Goal: Task Accomplishment & Management: Complete application form

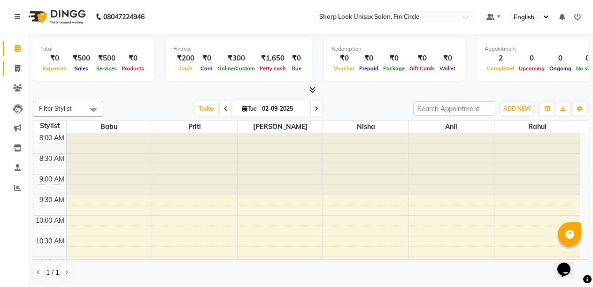
click at [15, 74] on link "Invoice" at bounding box center [14, 68] width 23 height 15
select select "service"
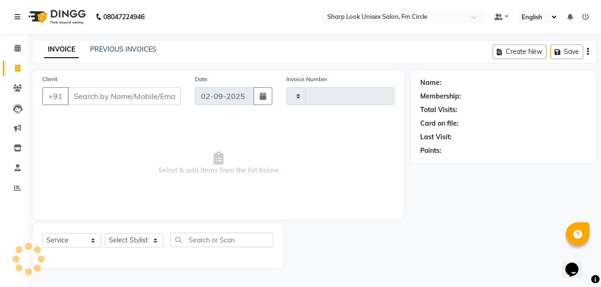
type input "2509"
select select "804"
click at [104, 96] on input "Client" at bounding box center [124, 96] width 113 height 18
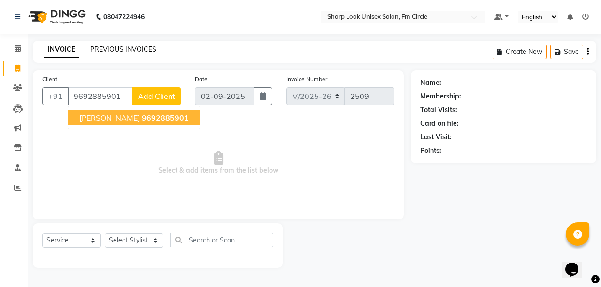
type input "9692885901"
click at [111, 46] on link "PREVIOUS INVOICES" at bounding box center [123, 49] width 66 height 8
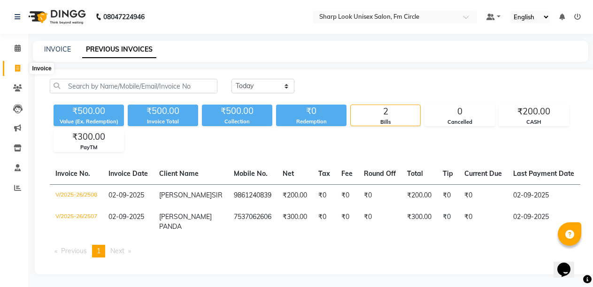
click at [17, 69] on icon at bounding box center [17, 68] width 5 height 7
select select "service"
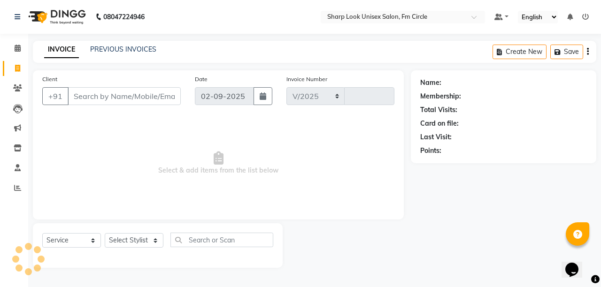
select select "804"
type input "2509"
click at [152, 96] on input "Client" at bounding box center [124, 96] width 113 height 18
click at [22, 88] on icon at bounding box center [17, 87] width 9 height 7
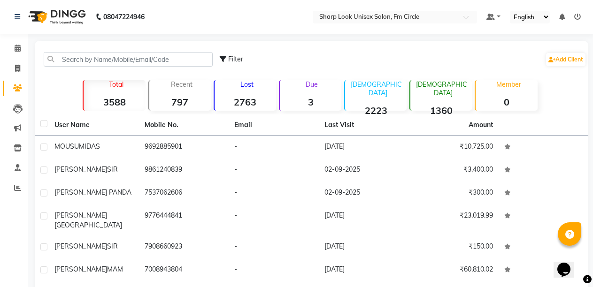
click at [299, 97] on strong "3" at bounding box center [310, 102] width 61 height 12
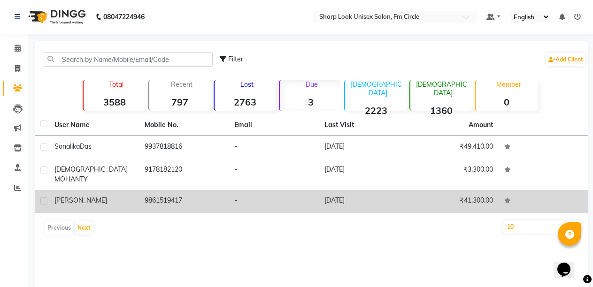
click at [269, 190] on td "-" at bounding box center [273, 201] width 90 height 23
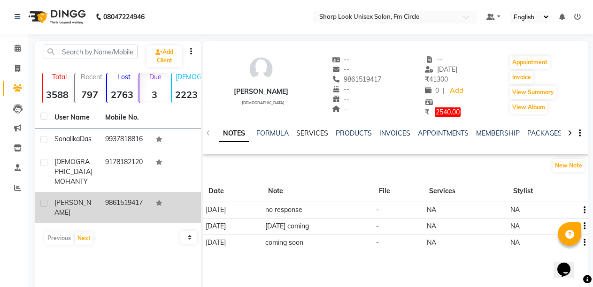
click at [315, 130] on link "SERVICES" at bounding box center [312, 133] width 32 height 8
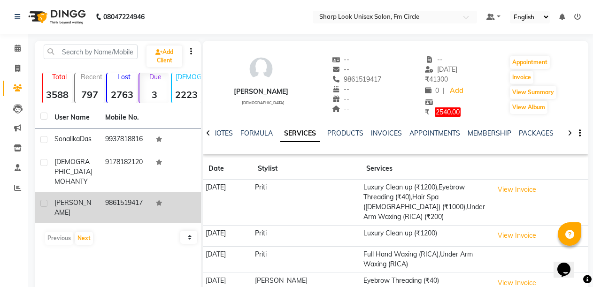
click at [221, 137] on div "NOTES" at bounding box center [222, 134] width 21 height 10
click at [225, 135] on link "NOTES" at bounding box center [222, 133] width 21 height 8
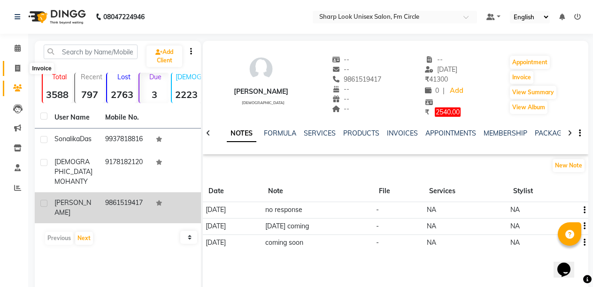
click at [20, 69] on icon at bounding box center [17, 68] width 5 height 7
select select "service"
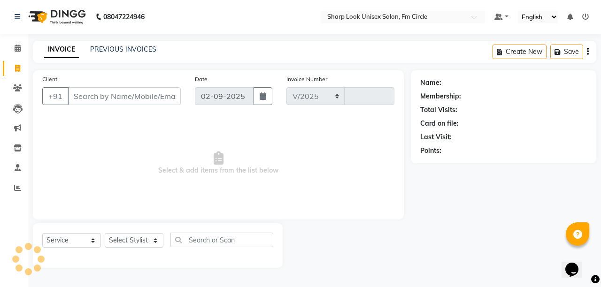
select select "804"
type input "2509"
click at [135, 240] on select "Select Stylist Admin [PERSON_NAME] [PERSON_NAME] Nisha [PERSON_NAME] Rahul" at bounding box center [134, 240] width 59 height 15
select select "80321"
click at [105, 233] on select "Select Stylist Admin [PERSON_NAME] [PERSON_NAME] Nisha [PERSON_NAME] Rahul" at bounding box center [134, 240] width 59 height 15
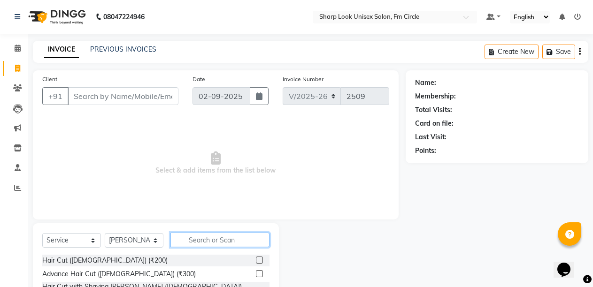
click at [192, 237] on input "text" at bounding box center [219, 240] width 99 height 15
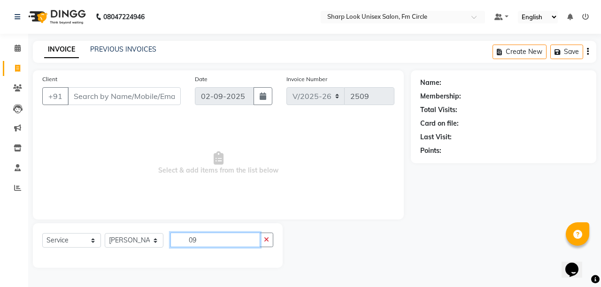
type input "0"
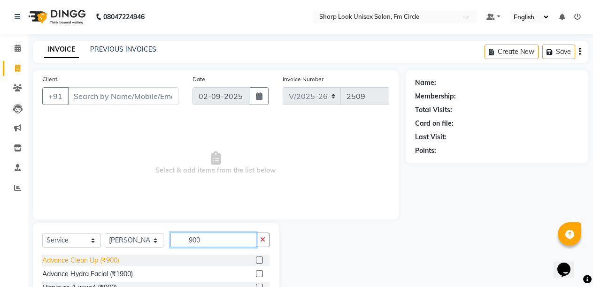
type input "900"
click at [103, 261] on div "Advance Clean Up (₹900)" at bounding box center [80, 261] width 77 height 10
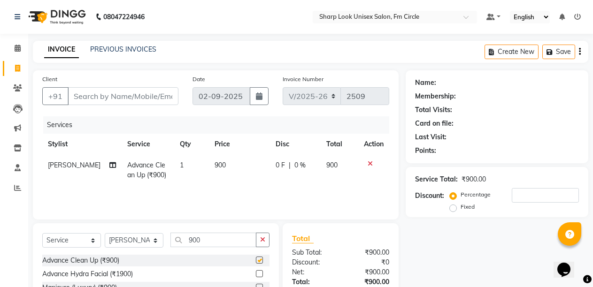
checkbox input "false"
click at [115, 101] on input "Client" at bounding box center [123, 96] width 111 height 18
type input "09"
type input "0"
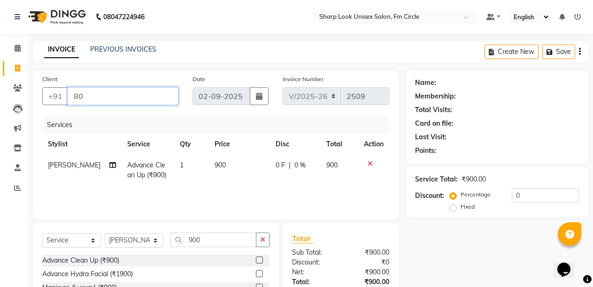
type input "8"
type input "9"
type input "0"
type input "9"
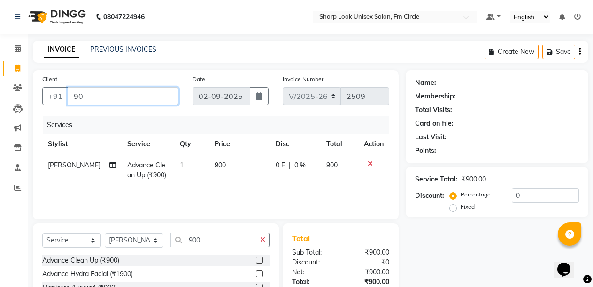
type input "9"
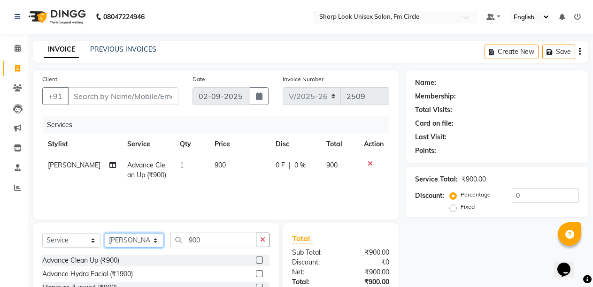
click at [132, 245] on select "Select Stylist Admin [PERSON_NAME] [PERSON_NAME] Nisha [PERSON_NAME] Rahul" at bounding box center [134, 240] width 59 height 15
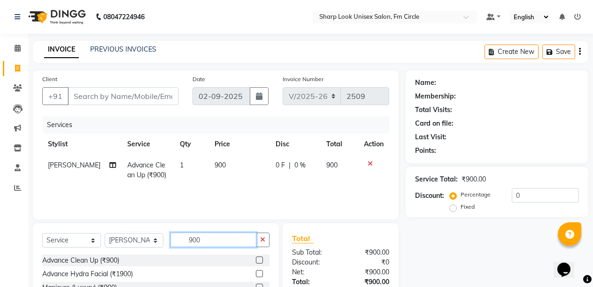
click at [221, 240] on input "900" at bounding box center [213, 240] width 86 height 15
type input "9"
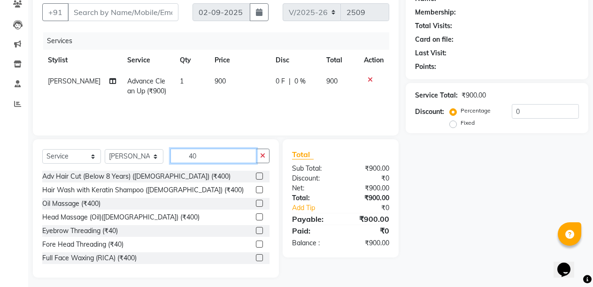
scroll to position [89, 0]
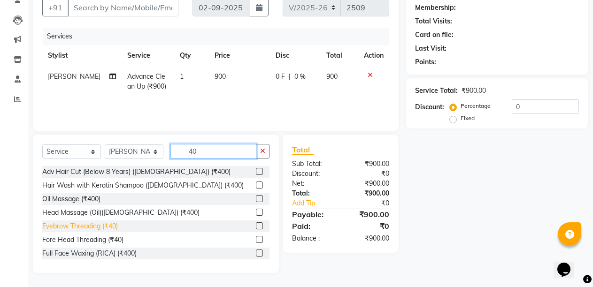
type input "40"
click at [75, 223] on div "Eyebrow Threading (₹40)" at bounding box center [80, 226] width 76 height 10
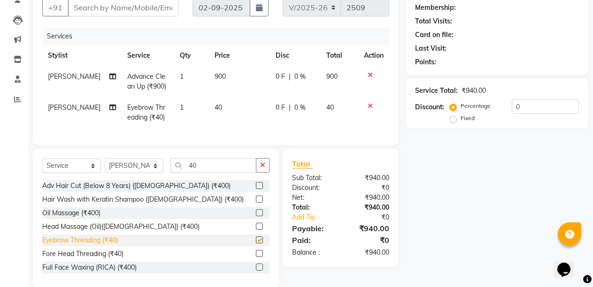
checkbox input "false"
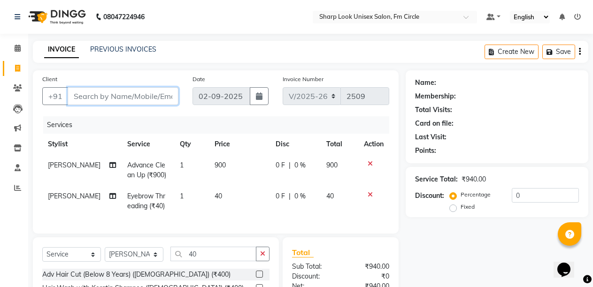
click at [102, 100] on input "Client" at bounding box center [123, 96] width 111 height 18
type input "\"
click at [121, 50] on link "PREVIOUS INVOICES" at bounding box center [123, 49] width 66 height 8
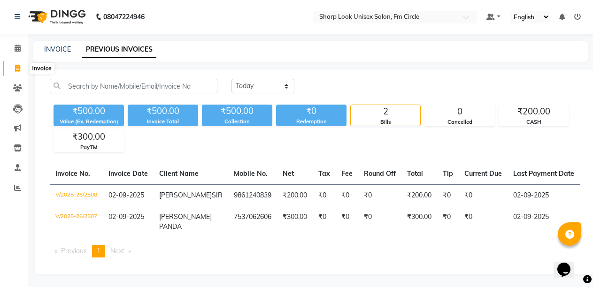
click at [16, 66] on icon at bounding box center [17, 68] width 5 height 7
select select "service"
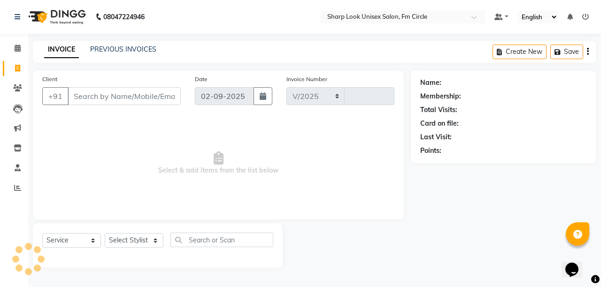
select select "804"
type input "2509"
click at [140, 242] on select "Select Stylist Admin [PERSON_NAME] [PERSON_NAME] Nisha [PERSON_NAME] Rahul" at bounding box center [134, 240] width 59 height 15
select select "21228"
click at [105, 233] on select "Select Stylist Admin [PERSON_NAME] [PERSON_NAME] Nisha [PERSON_NAME] Rahul" at bounding box center [134, 240] width 59 height 15
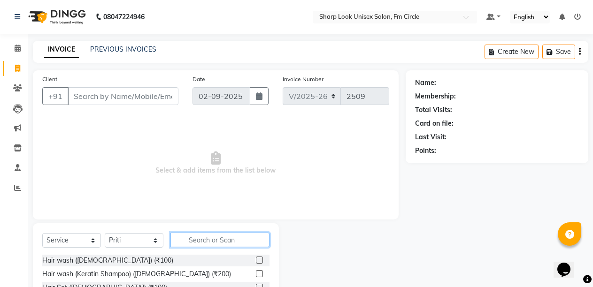
click at [191, 243] on input "text" at bounding box center [219, 240] width 99 height 15
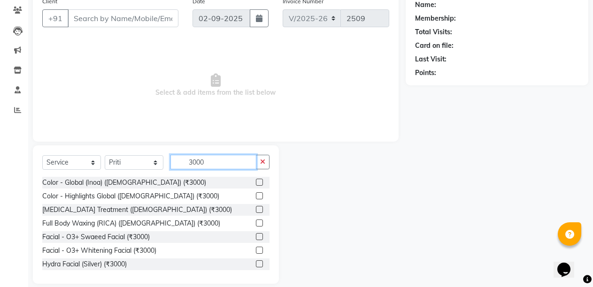
scroll to position [89, 0]
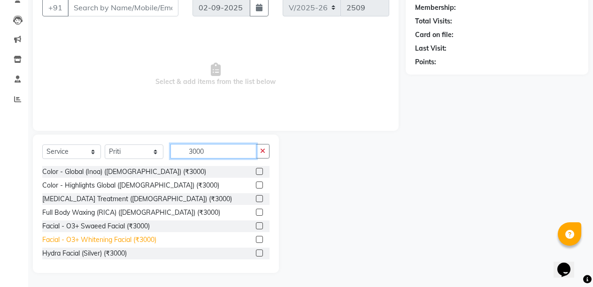
type input "3000"
click at [97, 243] on div "Facial - O3+ Whitening Facial (₹3000)" at bounding box center [99, 240] width 114 height 10
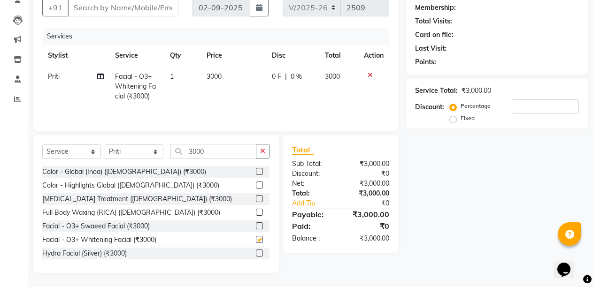
checkbox input "false"
click at [263, 154] on icon "button" at bounding box center [262, 151] width 5 height 7
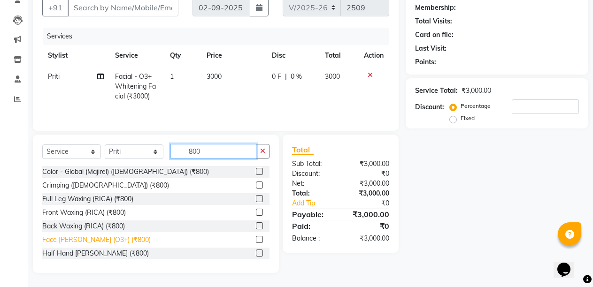
type input "800"
click at [82, 243] on div "Face [PERSON_NAME] (O3+) (₹800)" at bounding box center [96, 240] width 108 height 10
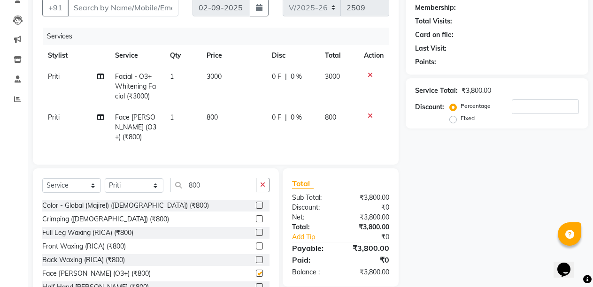
checkbox input "false"
click at [261, 183] on icon "button" at bounding box center [262, 185] width 5 height 7
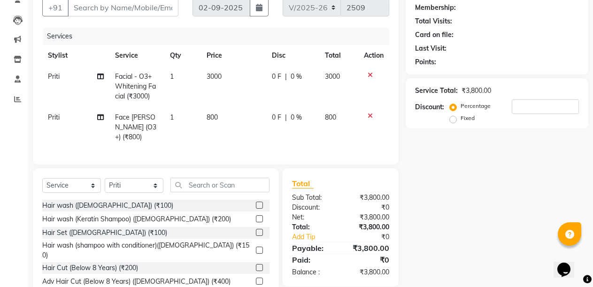
drag, startPoint x: 30, startPoint y: 205, endPoint x: 0, endPoint y: 129, distance: 82.2
drag, startPoint x: 0, startPoint y: 129, endPoint x: 125, endPoint y: 3, distance: 177.5
click at [125, 3] on input "Client" at bounding box center [123, 8] width 111 height 18
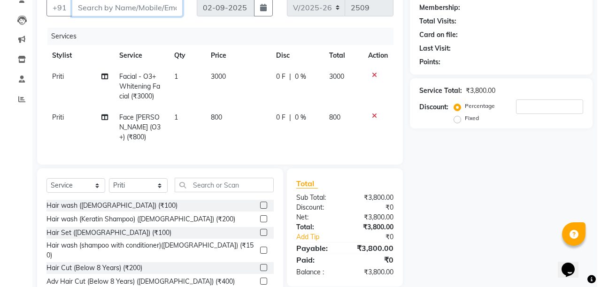
scroll to position [0, 0]
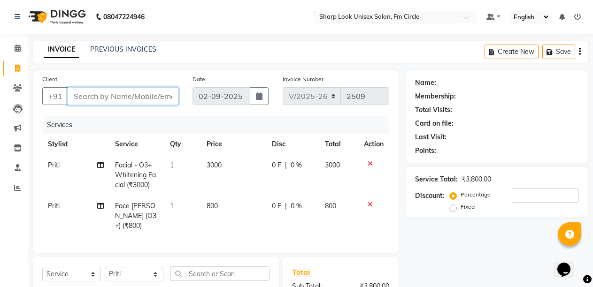
click at [122, 102] on input "Client" at bounding box center [123, 96] width 111 height 18
type input "9"
type input "0"
type input "9827876148"
click at [170, 100] on span "Add Client" at bounding box center [154, 95] width 37 height 9
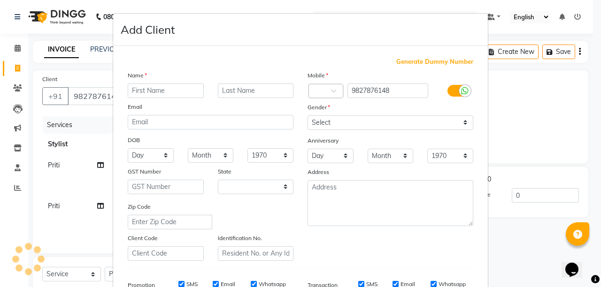
select select "29"
click at [137, 89] on input "text" at bounding box center [166, 91] width 76 height 15
type input "[PERSON_NAME] [PERSON_NAME]"
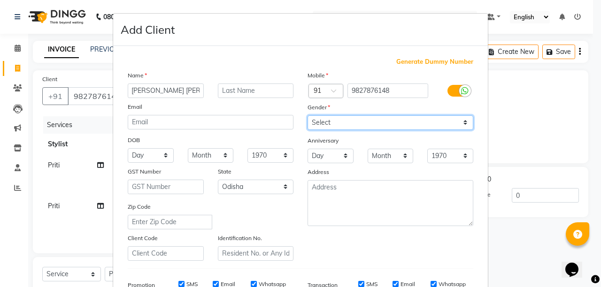
scroll to position [0, 0]
click at [335, 124] on select "Select [DEMOGRAPHIC_DATA] [DEMOGRAPHIC_DATA] Other Prefer Not To Say" at bounding box center [390, 122] width 166 height 15
select select "[DEMOGRAPHIC_DATA]"
click at [307, 115] on select "Select [DEMOGRAPHIC_DATA] [DEMOGRAPHIC_DATA] Other Prefer Not To Say" at bounding box center [390, 122] width 166 height 15
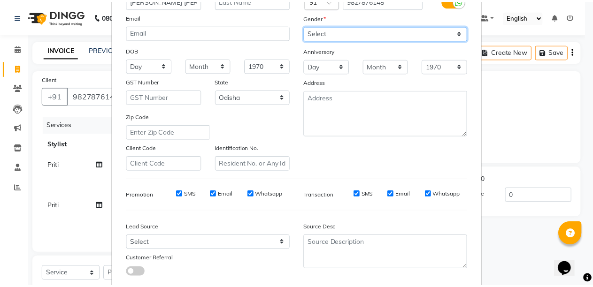
scroll to position [146, 0]
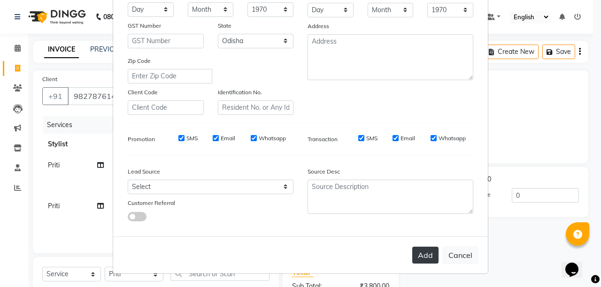
click at [416, 254] on button "Add" at bounding box center [425, 255] width 26 height 17
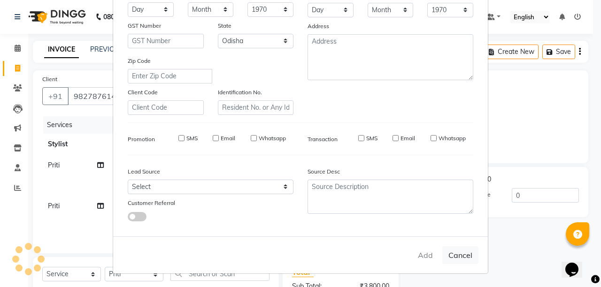
select select
select select "null"
select select
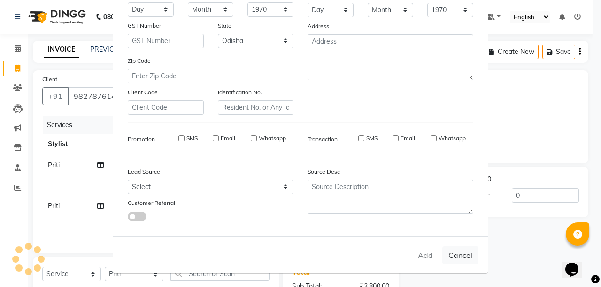
select select
checkbox input "false"
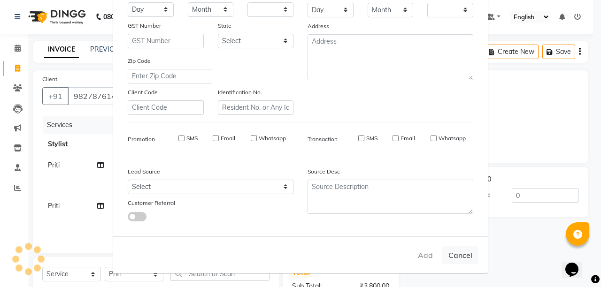
checkbox input "false"
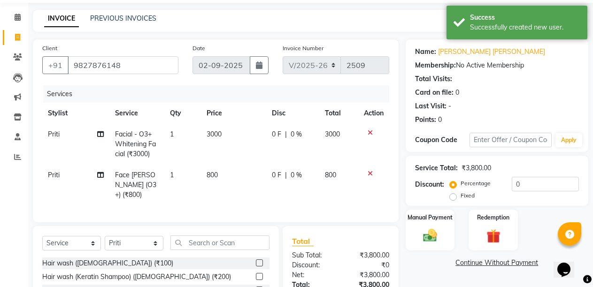
scroll to position [47, 0]
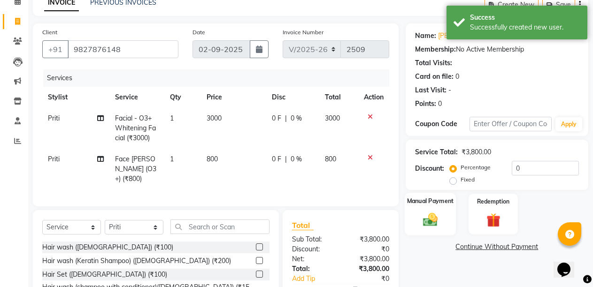
click at [434, 215] on img at bounding box center [430, 219] width 24 height 17
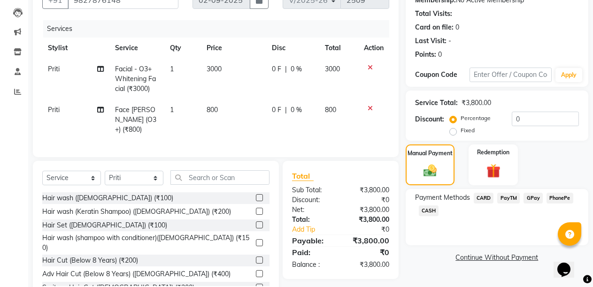
scroll to position [121, 0]
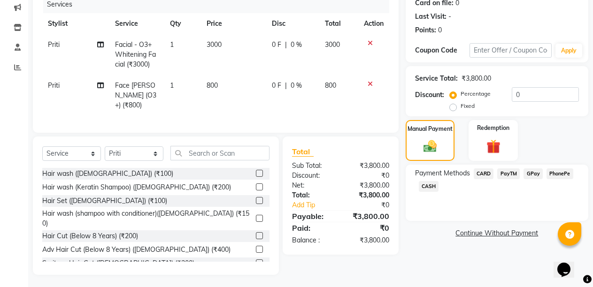
click at [502, 174] on span "PayTM" at bounding box center [508, 173] width 23 height 11
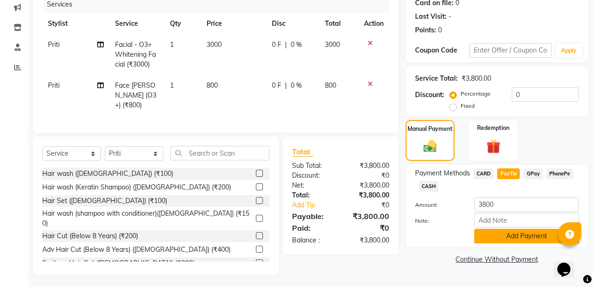
click at [498, 235] on button "Add Payment" at bounding box center [526, 236] width 105 height 15
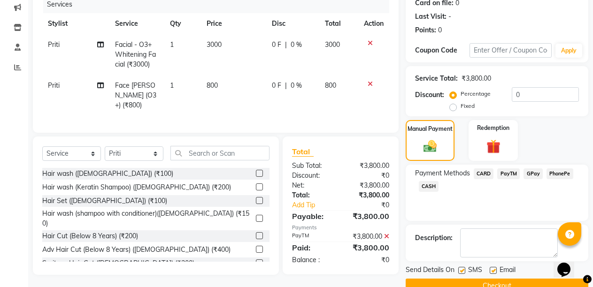
scroll to position [141, 0]
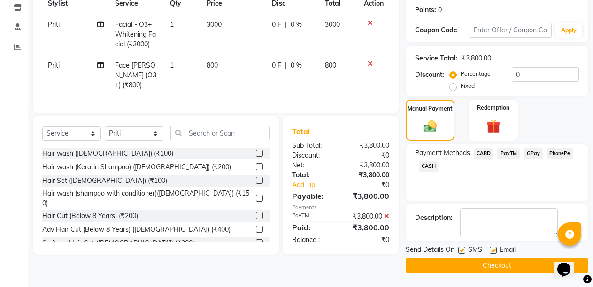
click at [492, 250] on label at bounding box center [492, 250] width 7 height 7
click at [492, 250] on input "checkbox" at bounding box center [492, 251] width 6 height 6
checkbox input "false"
click at [492, 266] on button "Checkout" at bounding box center [496, 266] width 183 height 15
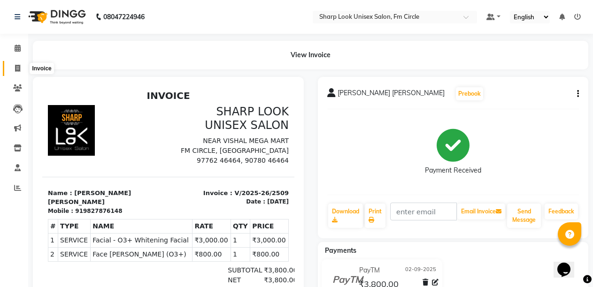
click at [15, 70] on icon at bounding box center [17, 68] width 5 height 7
select select "service"
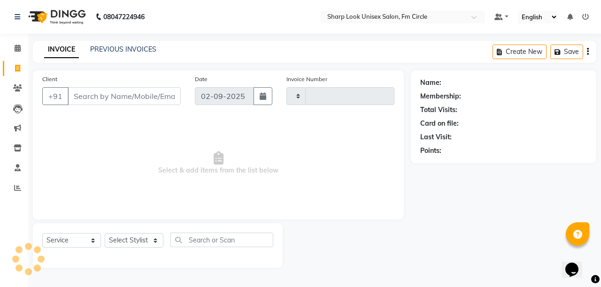
type input "2510"
select select "804"
click at [135, 241] on select "Select Stylist" at bounding box center [134, 240] width 59 height 15
click at [135, 241] on select "Select Stylist Admin [PERSON_NAME] [PERSON_NAME] Nisha [PERSON_NAME] Rahul" at bounding box center [134, 240] width 59 height 15
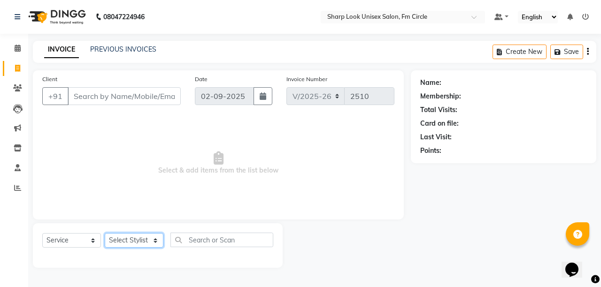
select select "80321"
click at [105, 233] on select "Select Stylist Admin [PERSON_NAME] [PERSON_NAME] Nisha [PERSON_NAME] Rahul" at bounding box center [134, 240] width 59 height 15
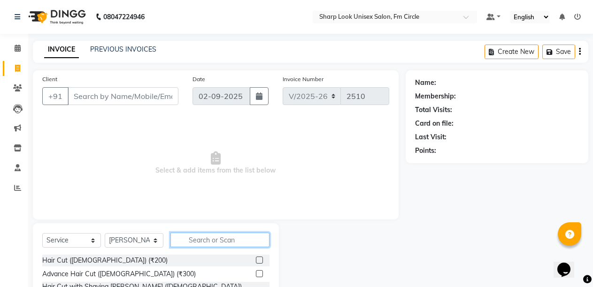
click at [224, 243] on input "text" at bounding box center [219, 240] width 99 height 15
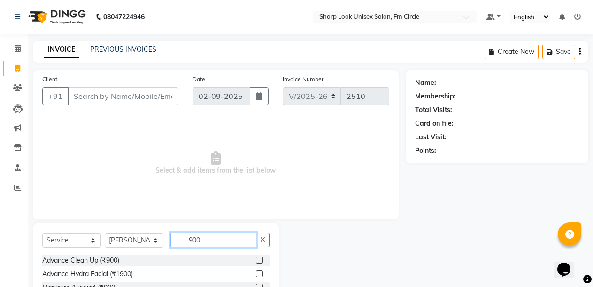
scroll to position [49, 0]
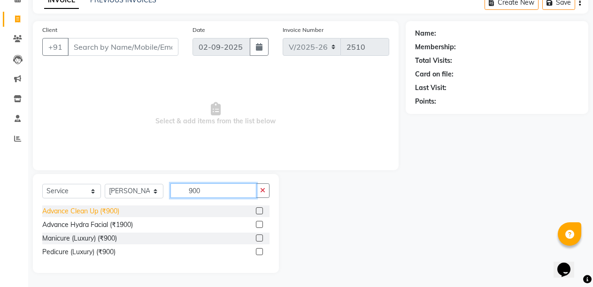
type input "900"
click at [78, 214] on div "Advance Clean Up (₹900)" at bounding box center [80, 211] width 77 height 10
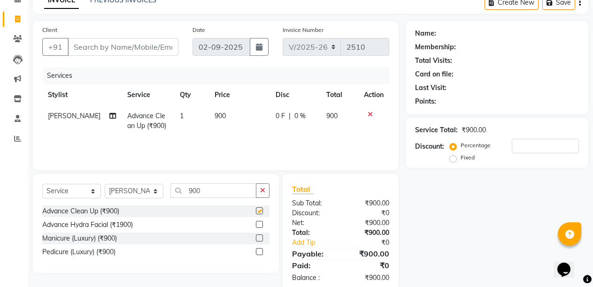
checkbox input "false"
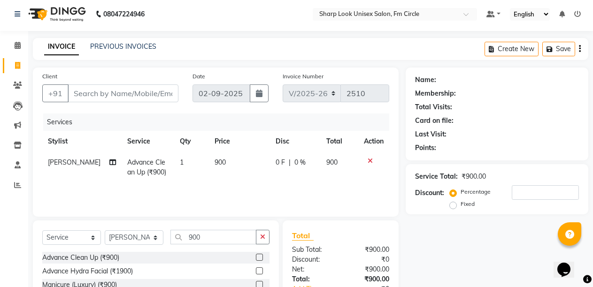
scroll to position [0, 0]
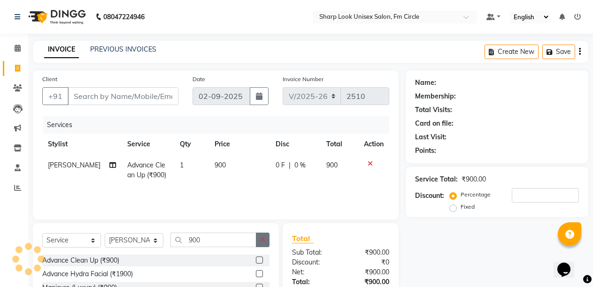
click at [267, 243] on button "button" at bounding box center [263, 240] width 14 height 15
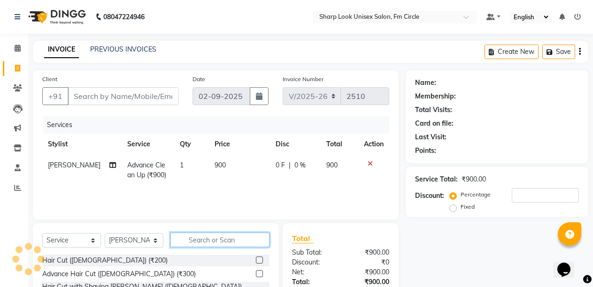
click at [225, 238] on input "text" at bounding box center [219, 240] width 99 height 15
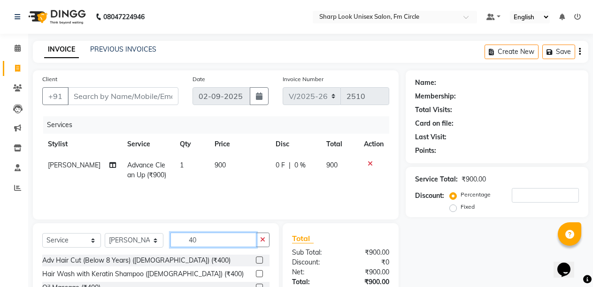
scroll to position [89, 0]
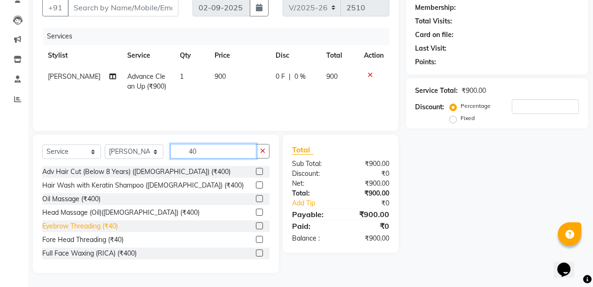
type input "40"
click at [97, 224] on div "Eyebrow Threading (₹40)" at bounding box center [80, 226] width 76 height 10
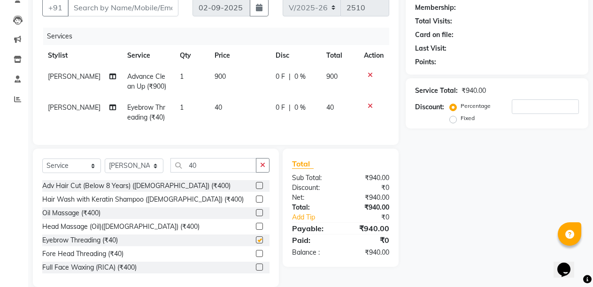
checkbox input "false"
click at [270, 175] on div "Select Service Product Membership Package Voucher Prepaid Gift Card Select Styl…" at bounding box center [156, 218] width 246 height 138
click at [265, 168] on icon "button" at bounding box center [262, 165] width 5 height 7
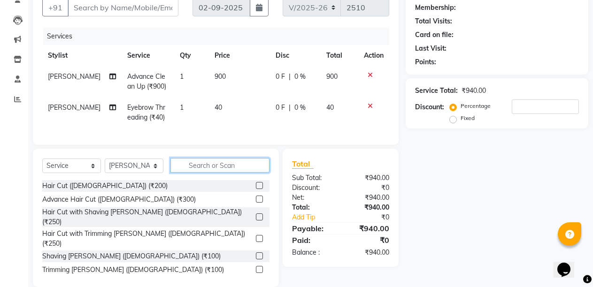
click at [226, 173] on input "text" at bounding box center [219, 165] width 99 height 15
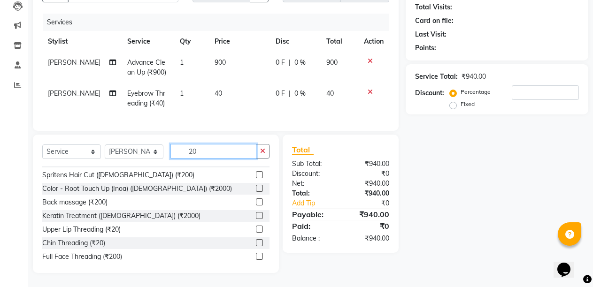
scroll to position [56, 0]
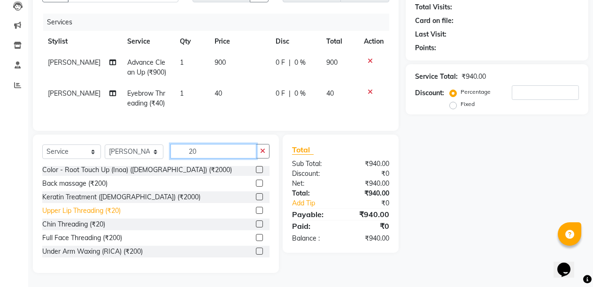
type input "20"
click at [71, 212] on div "Upper Lip Threading (₹20)" at bounding box center [81, 211] width 78 height 10
checkbox input "false"
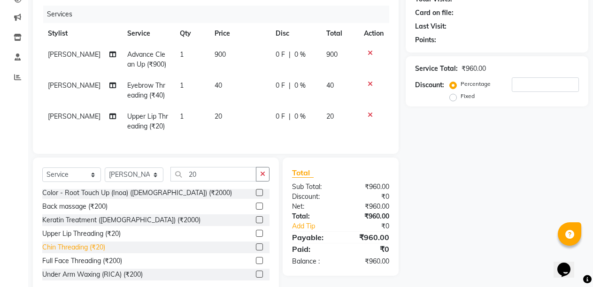
click at [62, 252] on div "Chin Threading (₹20)" at bounding box center [73, 248] width 63 height 10
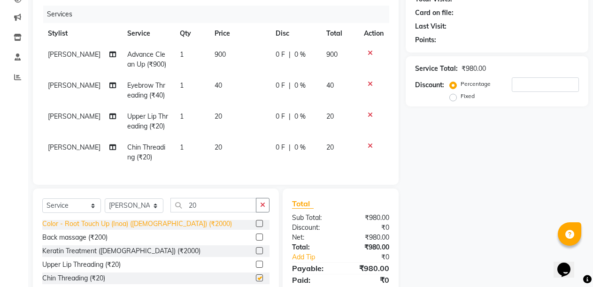
checkbox input "false"
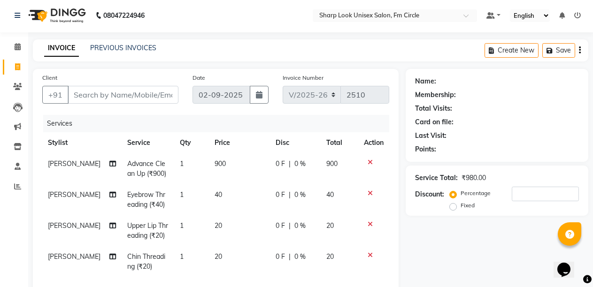
scroll to position [0, 0]
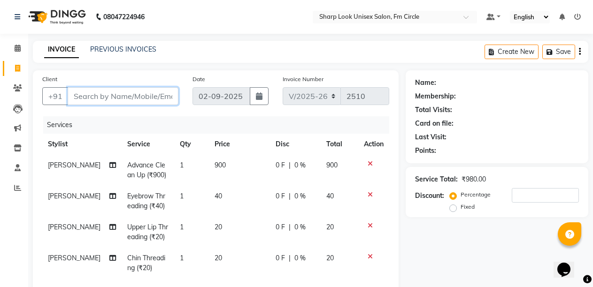
click at [131, 92] on input "Client" at bounding box center [123, 96] width 111 height 18
type input "9"
type input "0"
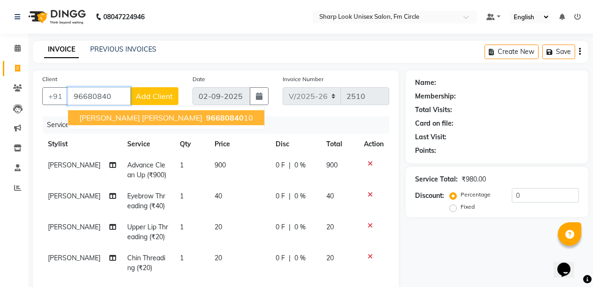
click at [147, 116] on span "[PERSON_NAME] [PERSON_NAME]" at bounding box center [140, 117] width 123 height 9
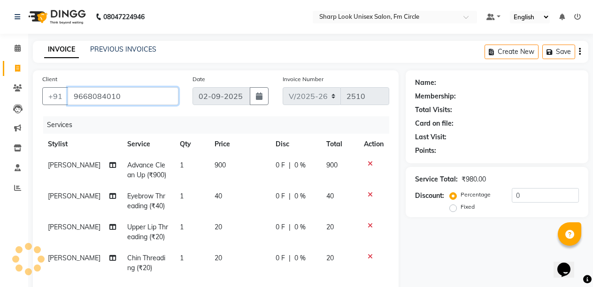
type input "9668084010"
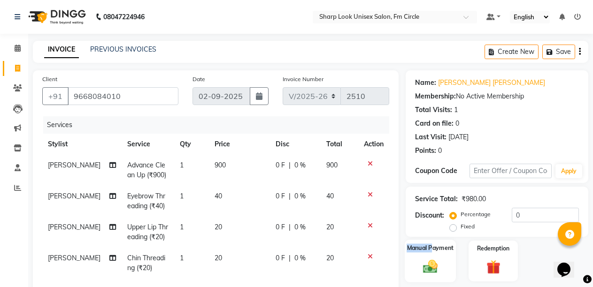
click at [433, 256] on div "Manual Payment" at bounding box center [429, 261] width 51 height 43
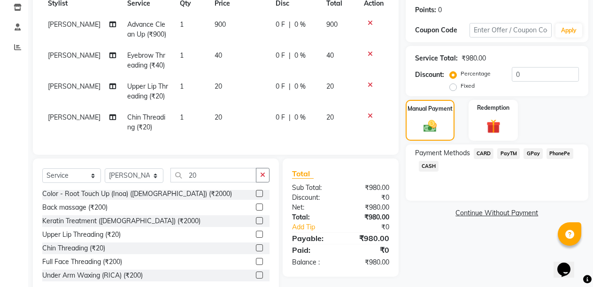
click at [500, 155] on span "PayTM" at bounding box center [508, 153] width 23 height 11
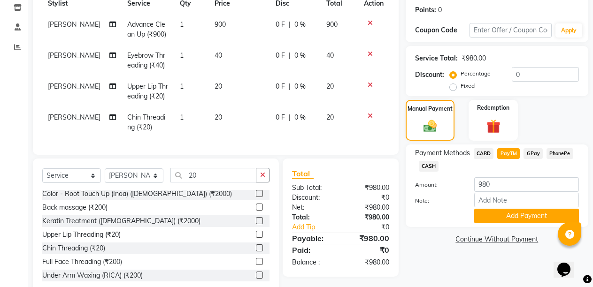
scroll to position [173, 0]
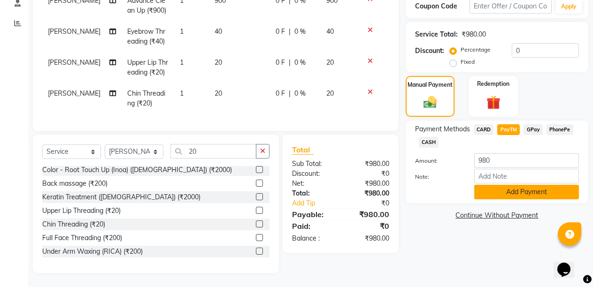
click at [503, 187] on button "Add Payment" at bounding box center [526, 192] width 105 height 15
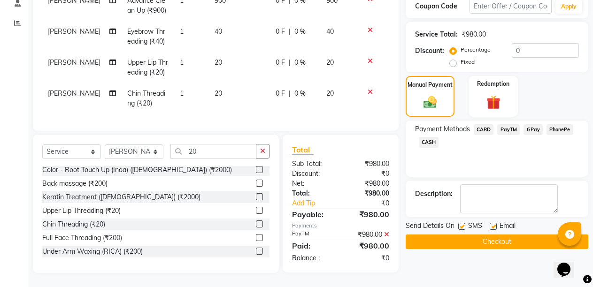
click at [492, 223] on label at bounding box center [492, 226] width 7 height 7
click at [492, 224] on input "checkbox" at bounding box center [492, 227] width 6 height 6
checkbox input "false"
click at [487, 235] on button "Checkout" at bounding box center [496, 242] width 183 height 15
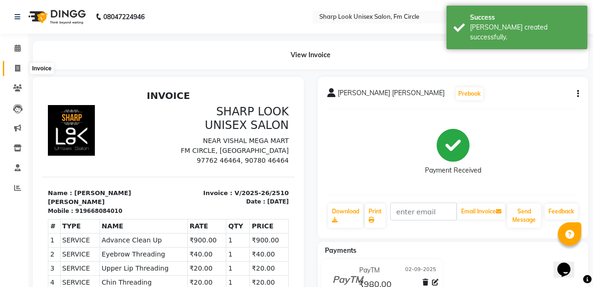
click at [15, 63] on span at bounding box center [17, 68] width 16 height 11
select select "service"
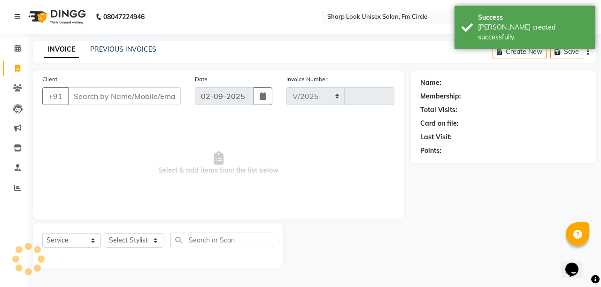
select select "804"
type input "2511"
click at [98, 92] on input "Client" at bounding box center [124, 96] width 113 height 18
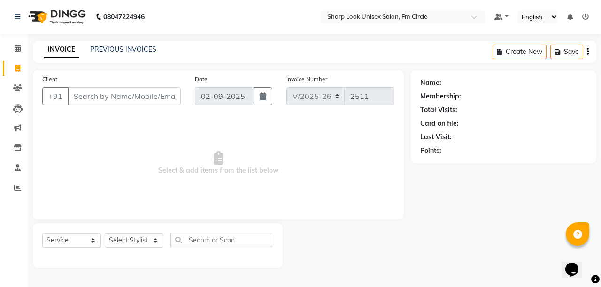
click at [144, 98] on input "Client" at bounding box center [124, 96] width 113 height 18
type input "9"
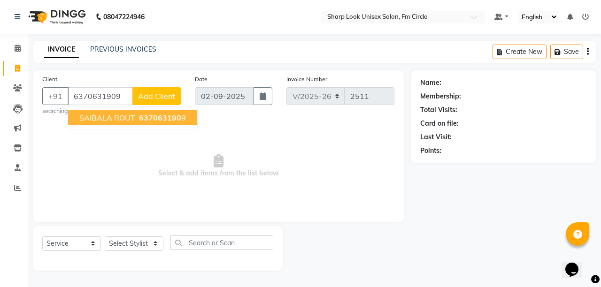
type input "6370631909"
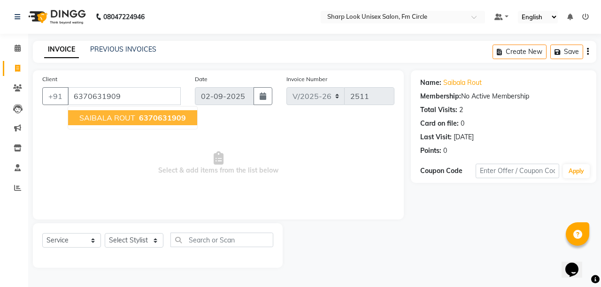
click at [149, 122] on span "6370631909" at bounding box center [162, 117] width 47 height 9
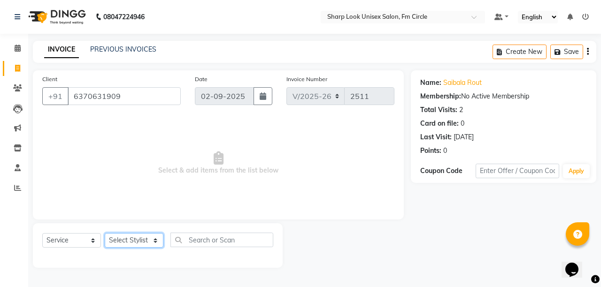
click at [140, 239] on select "Select Stylist Admin [PERSON_NAME] [PERSON_NAME] Nisha [PERSON_NAME] Rahul" at bounding box center [134, 240] width 59 height 15
select select "88424"
click at [105, 233] on select "Select Stylist Admin [PERSON_NAME] [PERSON_NAME] Nisha [PERSON_NAME] Rahul" at bounding box center [134, 240] width 59 height 15
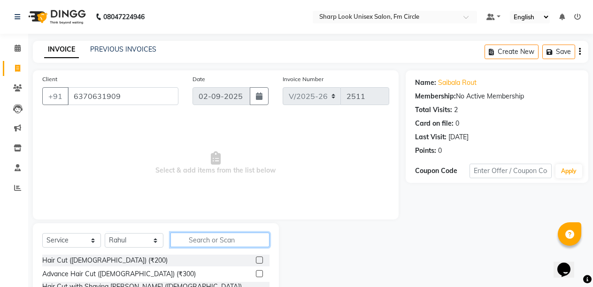
click at [193, 236] on input "text" at bounding box center [219, 240] width 99 height 15
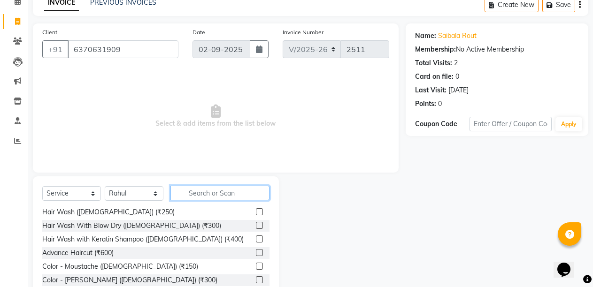
scroll to position [235, 0]
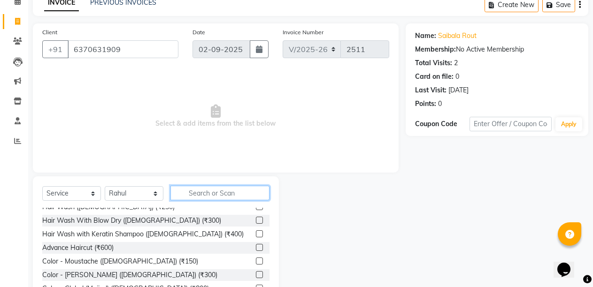
click at [209, 196] on input "text" at bounding box center [219, 193] width 99 height 15
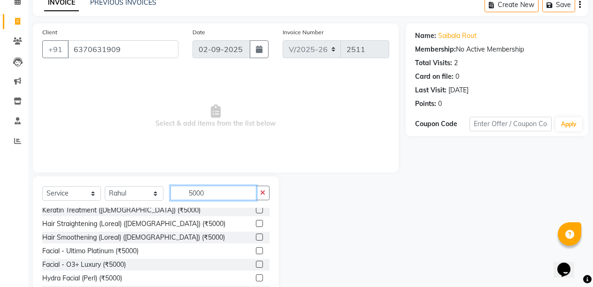
scroll to position [89, 0]
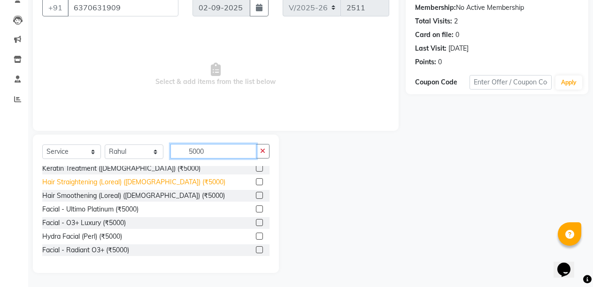
type input "5000"
click at [127, 183] on div "Hair Straightening (Loreal) ([DEMOGRAPHIC_DATA]) (₹5000)" at bounding box center [133, 182] width 183 height 10
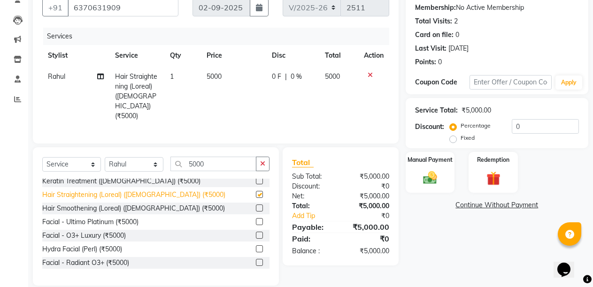
checkbox input "false"
click at [437, 183] on img at bounding box center [430, 177] width 24 height 17
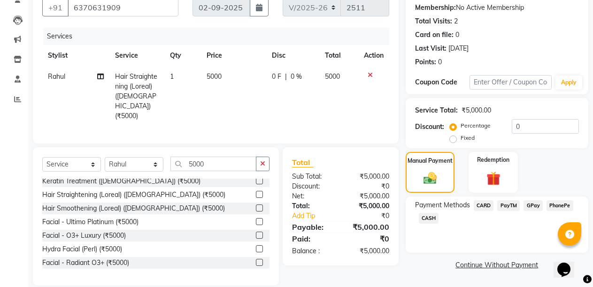
click at [506, 205] on span "PayTM" at bounding box center [508, 205] width 23 height 11
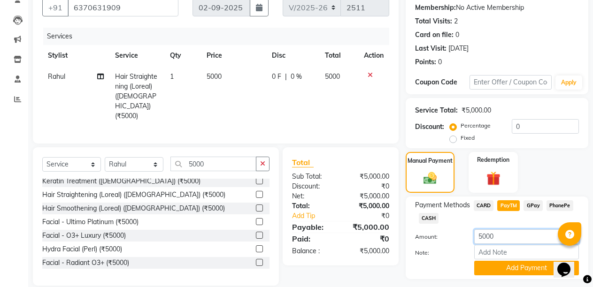
click at [512, 238] on input "5000" at bounding box center [526, 236] width 105 height 15
type input "5"
type input "3900"
click at [511, 268] on button "Add Payment" at bounding box center [526, 268] width 105 height 15
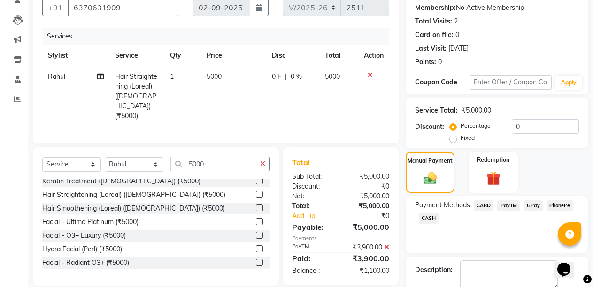
click at [426, 215] on span "CASH" at bounding box center [428, 218] width 20 height 11
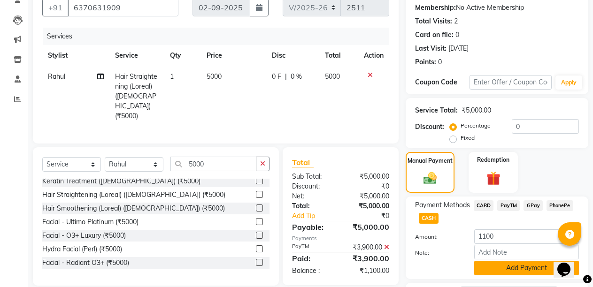
click at [497, 268] on button "Add Payment" at bounding box center [526, 268] width 105 height 15
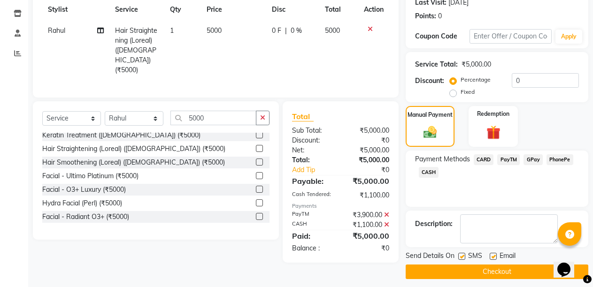
scroll to position [141, 0]
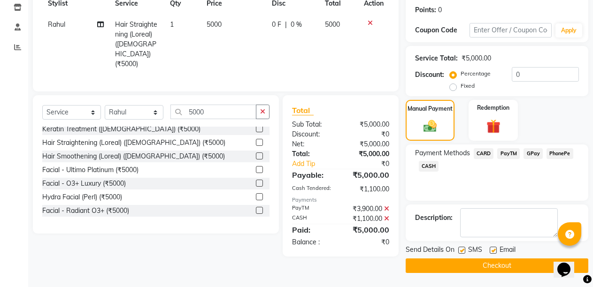
click at [493, 248] on label at bounding box center [492, 250] width 7 height 7
click at [493, 248] on input "checkbox" at bounding box center [492, 251] width 6 height 6
checkbox input "false"
click at [487, 267] on button "Checkout" at bounding box center [496, 266] width 183 height 15
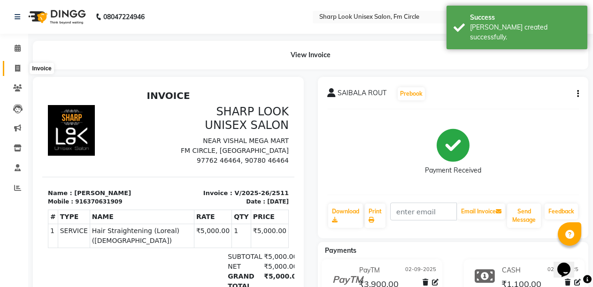
click at [19, 67] on icon at bounding box center [17, 68] width 5 height 7
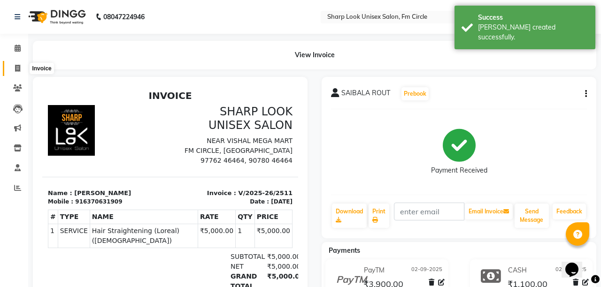
select select "service"
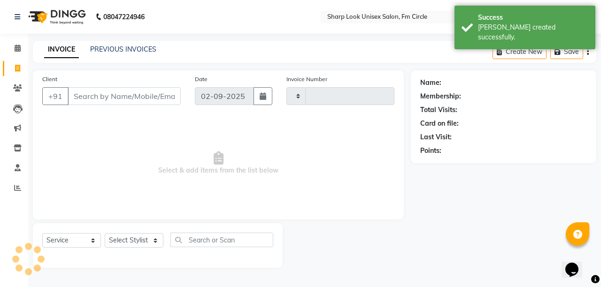
type input "2512"
select select "804"
